Goal: Transaction & Acquisition: Book appointment/travel/reservation

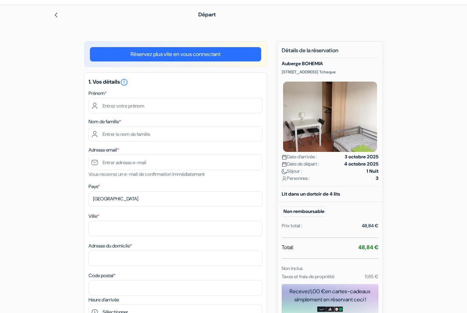
scroll to position [21, 0]
click at [195, 54] on link "Réservez plus vite en vous connectant" at bounding box center [175, 54] width 171 height 14
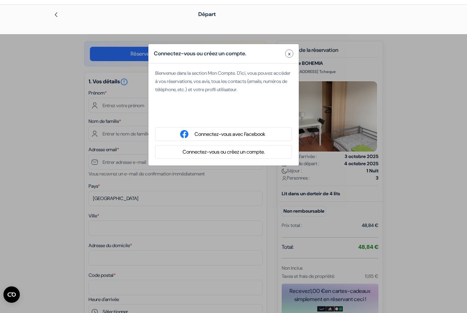
click at [218, 114] on div "Se connecter avec Google. S'ouvre dans un nouvel onglet." at bounding box center [223, 116] width 137 height 15
type input "[PERSON_NAME]"
type input "[EMAIL_ADDRESS][DOMAIN_NAME]"
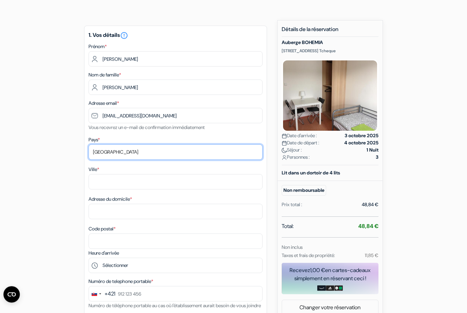
scroll to position [42, 0]
select select "fr"
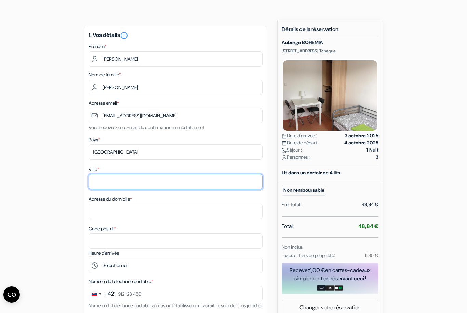
click at [190, 189] on input "Ville *" at bounding box center [176, 181] width 174 height 15
type input "[GEOGRAPHIC_DATA]"
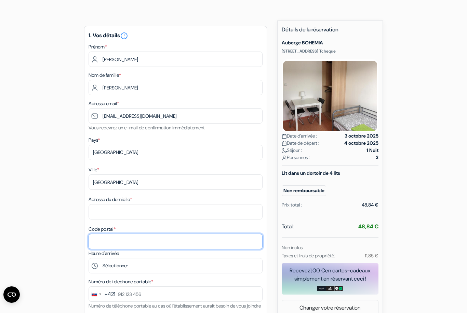
type input "51100"
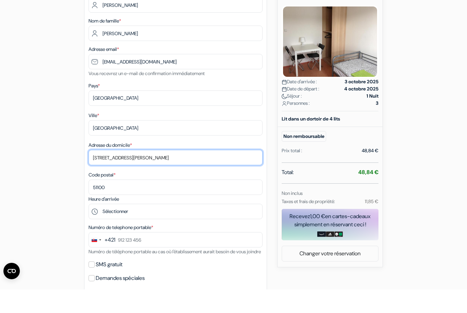
scroll to position [73, 0]
type input "[STREET_ADDRESS][PERSON_NAME]"
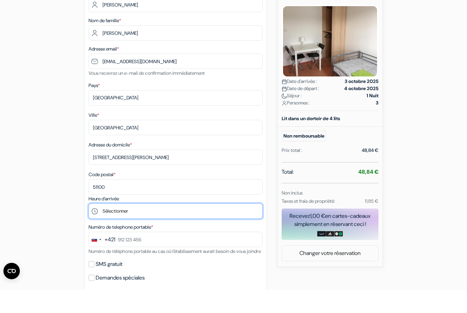
scroll to position [96, 0]
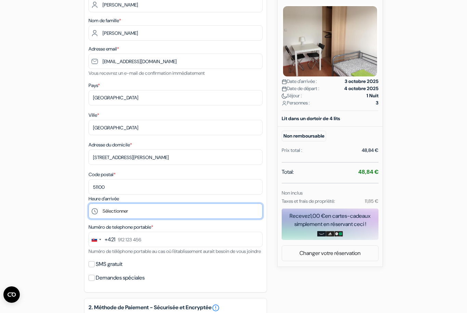
select select "14"
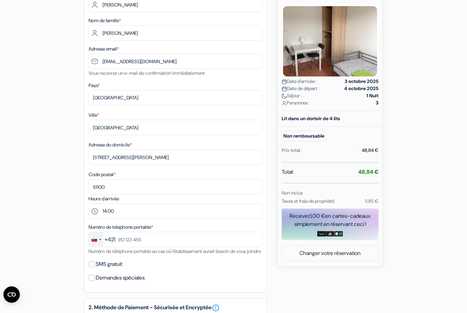
click at [94, 235] on div "Change country, selected Slovakia (+421)" at bounding box center [96, 239] width 14 height 15
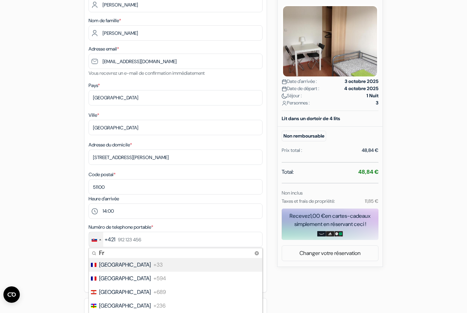
type input "Fr"
click at [153, 269] on span "+33" at bounding box center [157, 265] width 9 height 8
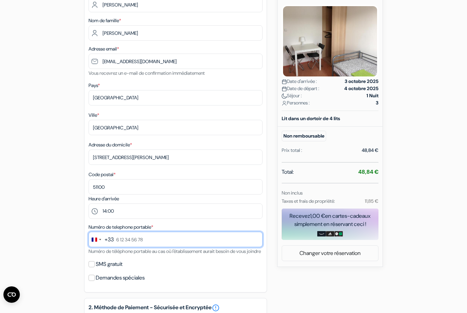
type input "0777200702"
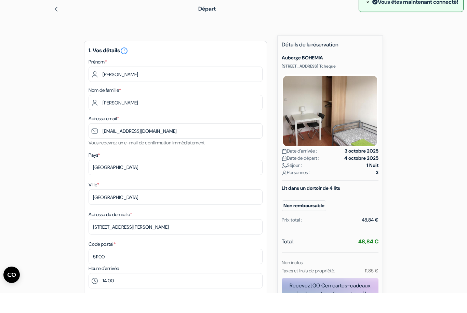
scroll to position [0, 0]
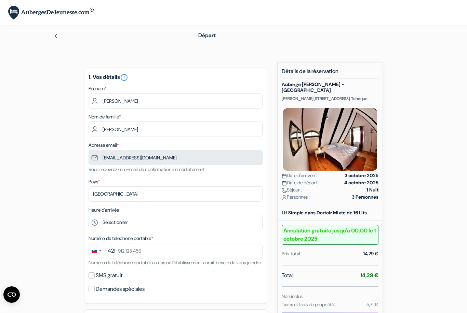
click at [51, 10] on img at bounding box center [50, 13] width 85 height 14
